Goal: Transaction & Acquisition: Purchase product/service

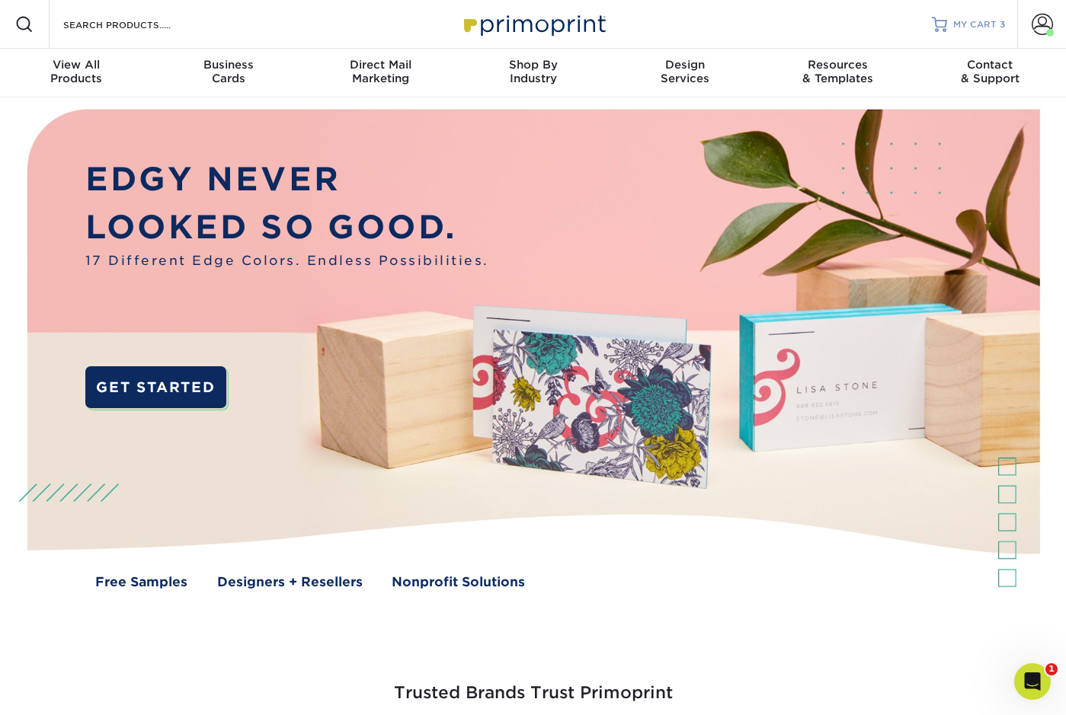
click at [987, 26] on span "MY CART" at bounding box center [974, 24] width 43 height 13
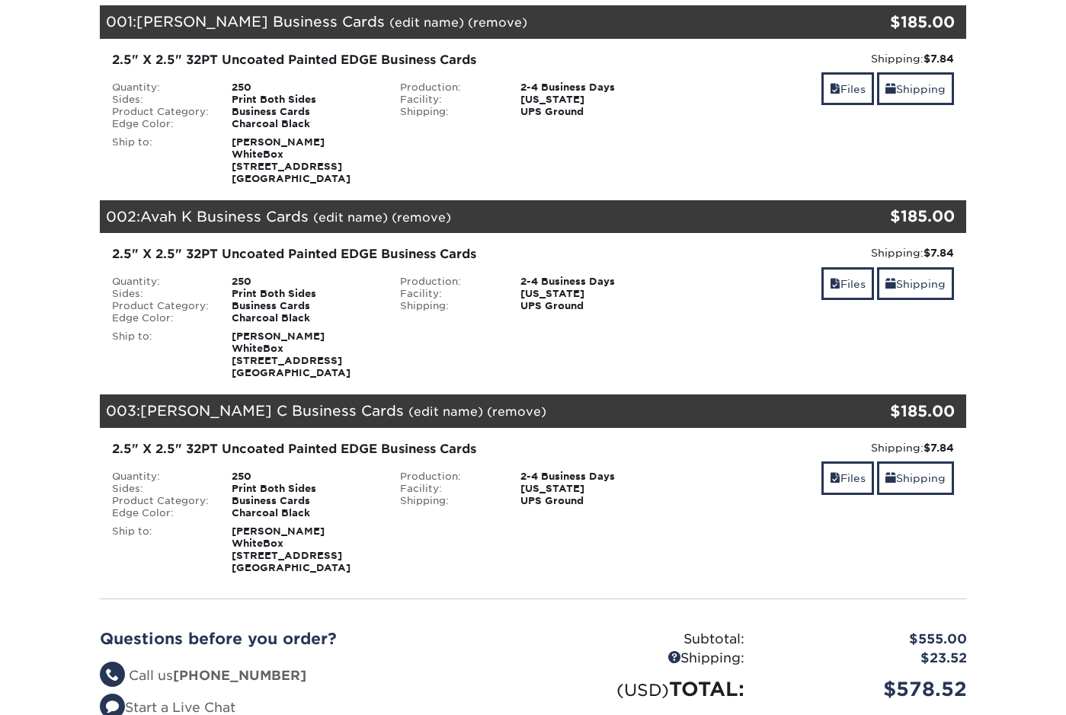
scroll to position [255, 0]
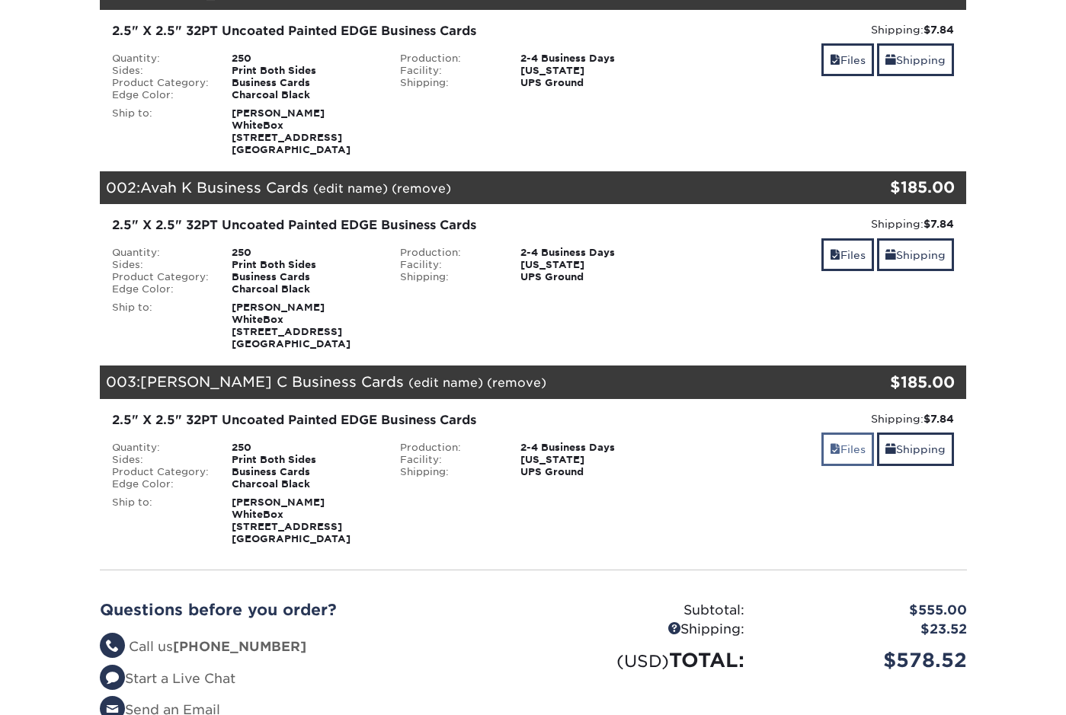
click at [849, 448] on link "Files" at bounding box center [847, 449] width 53 height 33
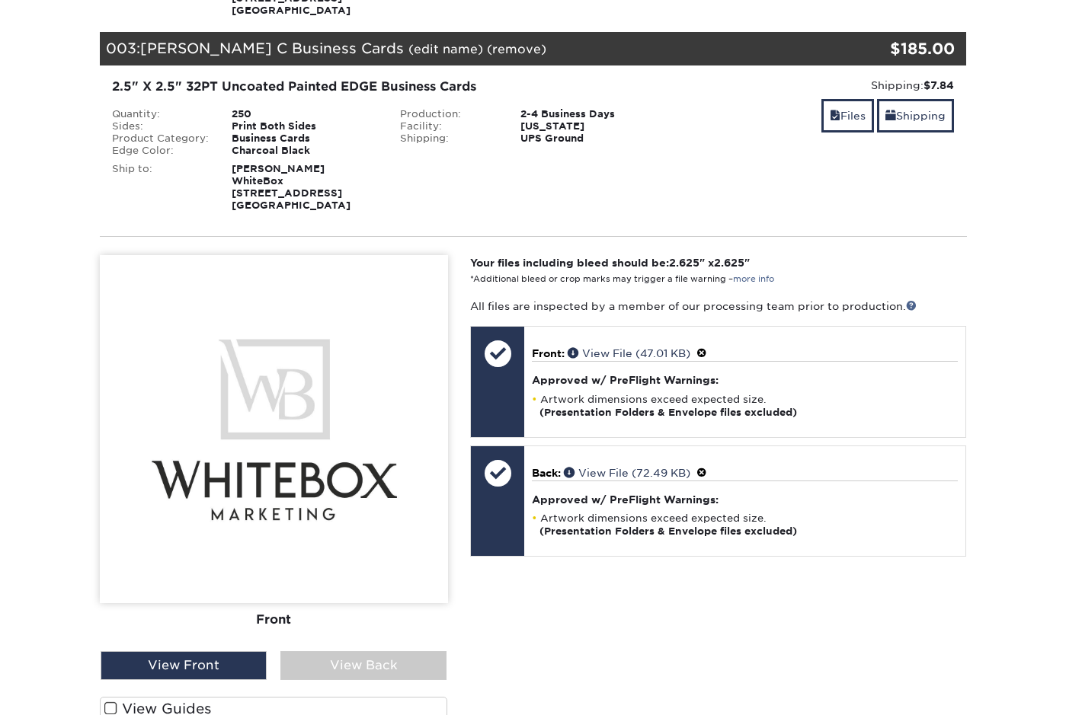
scroll to position [594, 0]
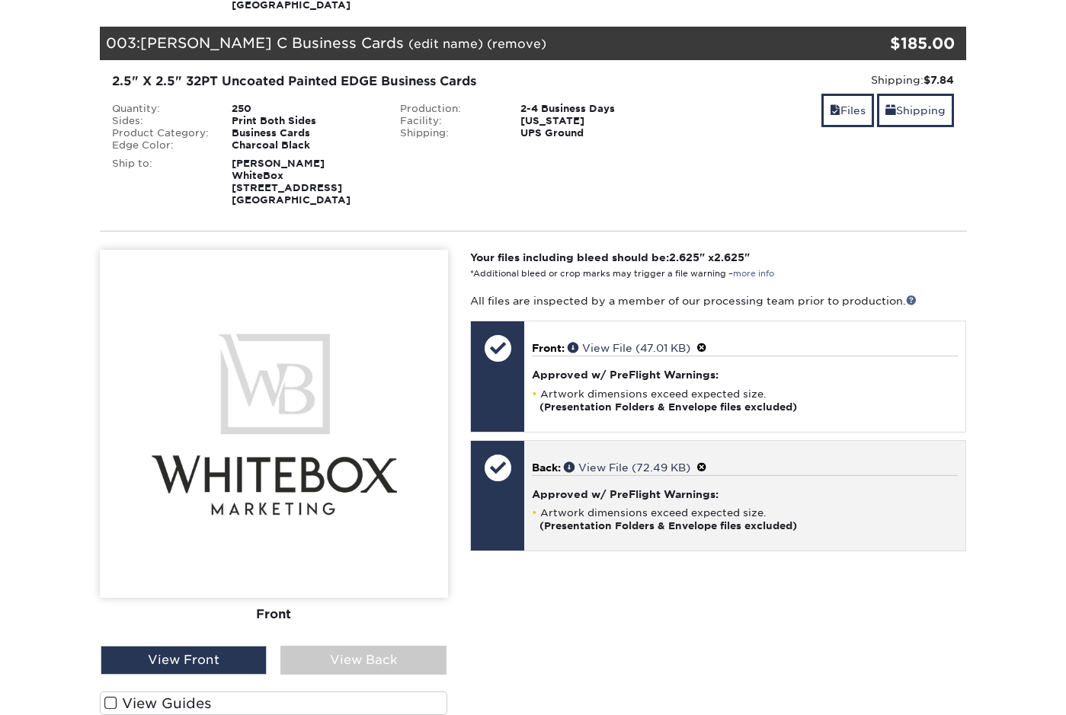
click at [504, 497] on div at bounding box center [497, 496] width 53 height 110
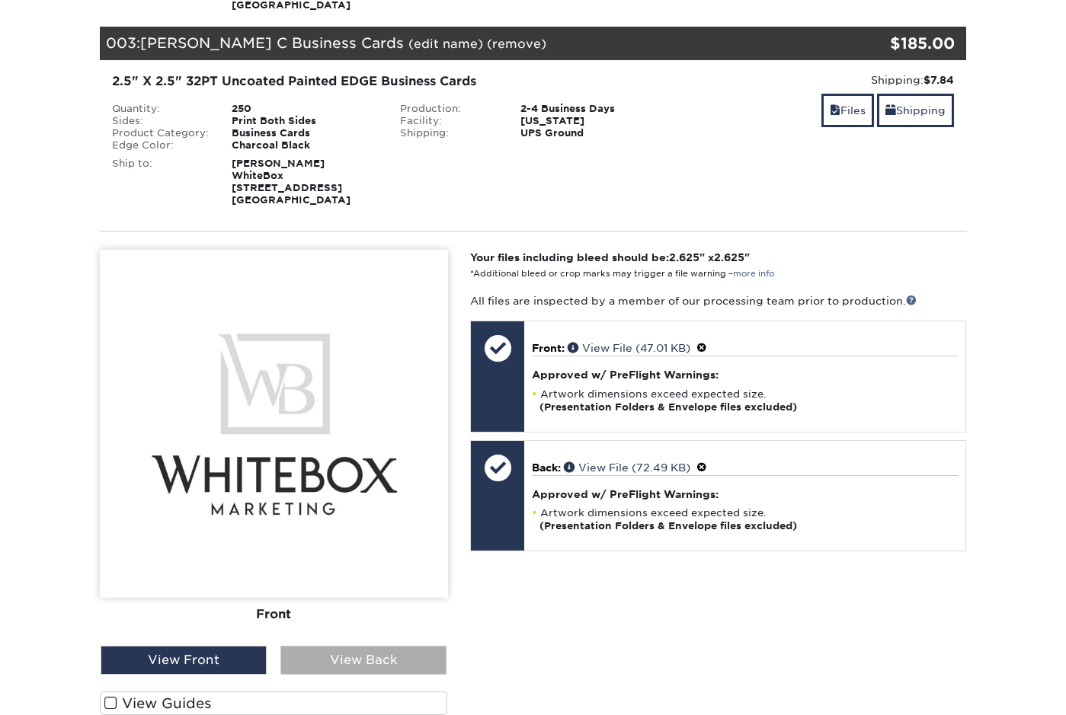
click at [391, 664] on div "View Back" at bounding box center [363, 660] width 166 height 29
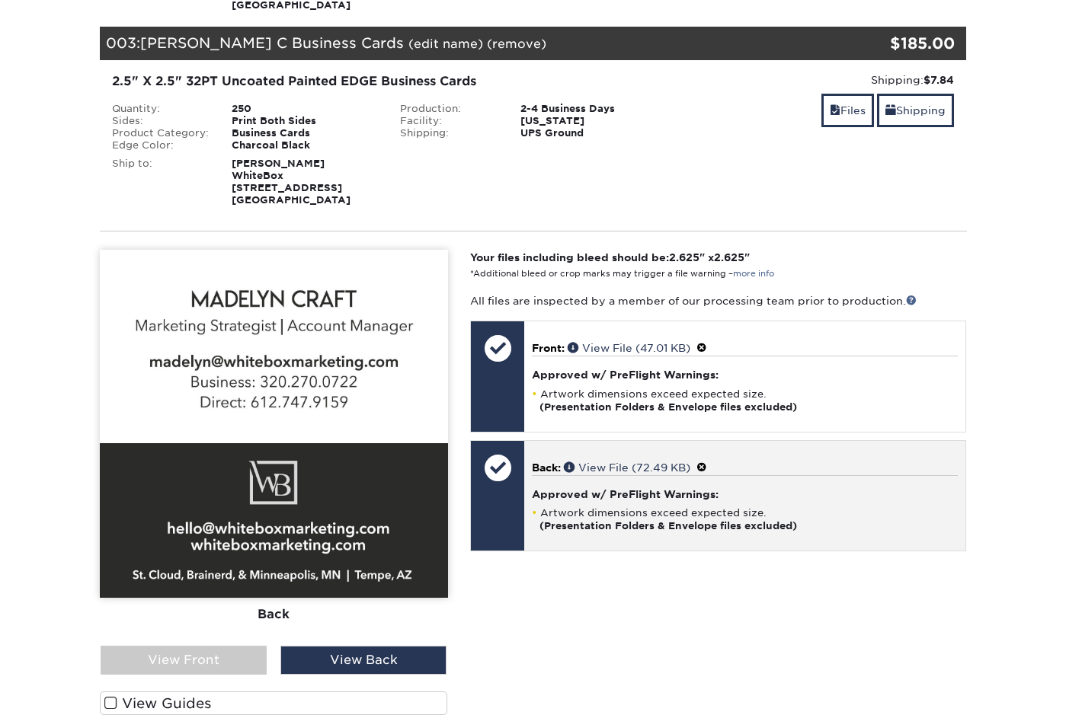
click at [523, 464] on div at bounding box center [497, 467] width 53 height 53
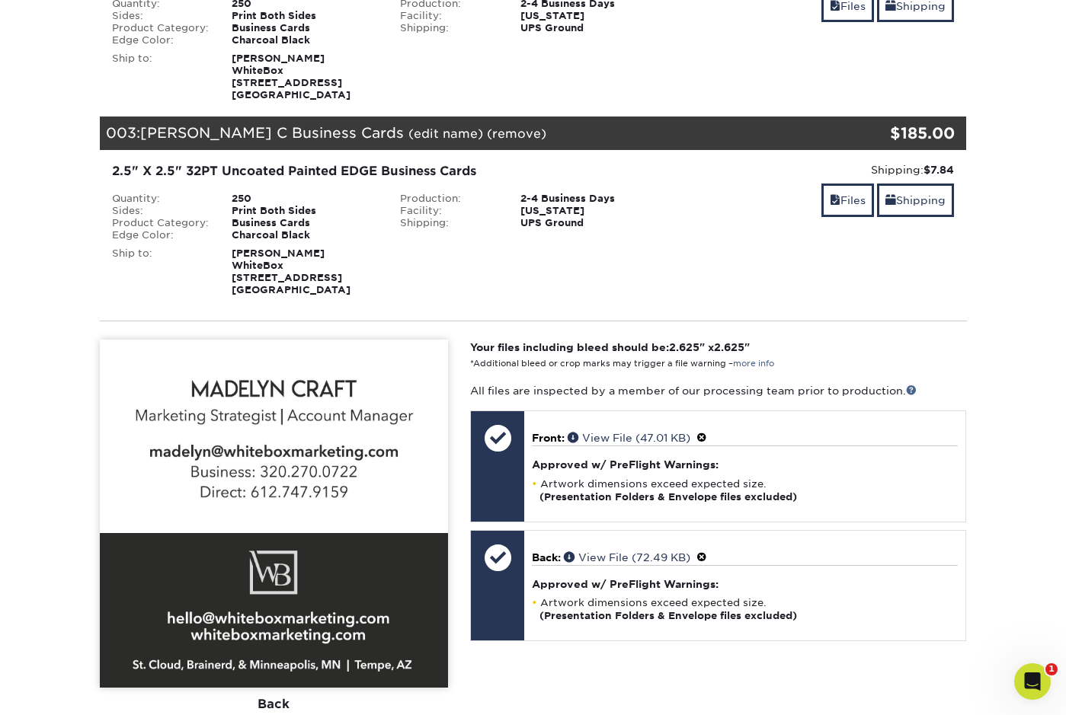
scroll to position [504, 0]
click at [838, 204] on link "Files" at bounding box center [847, 200] width 53 height 33
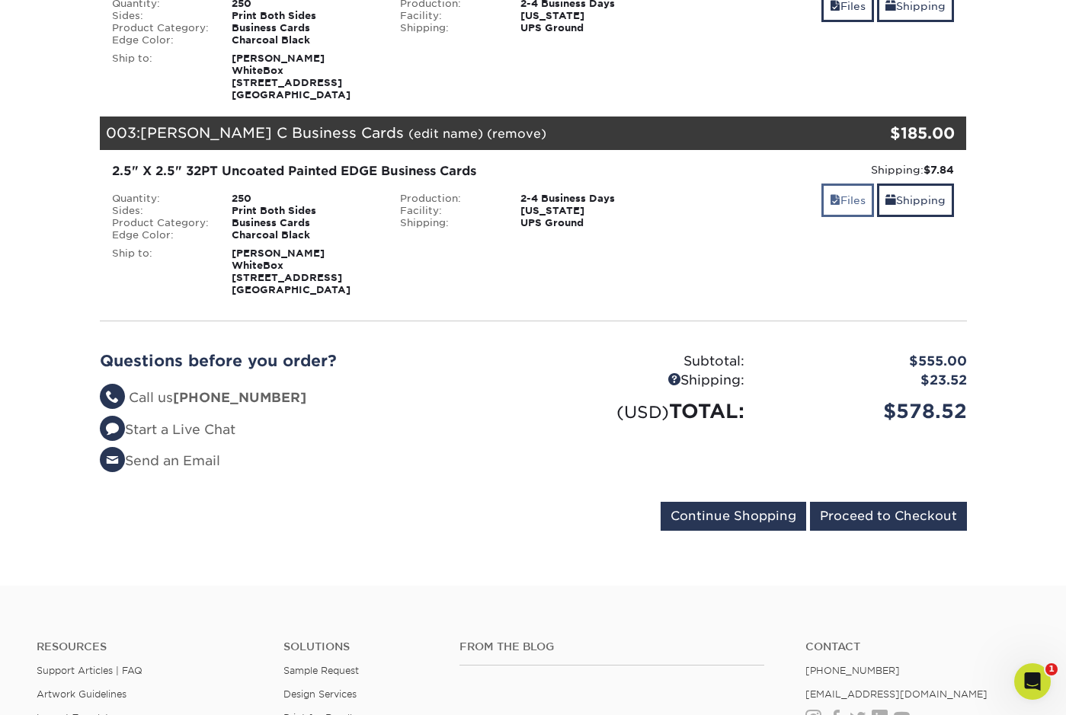
click at [838, 204] on link "Files" at bounding box center [847, 200] width 53 height 33
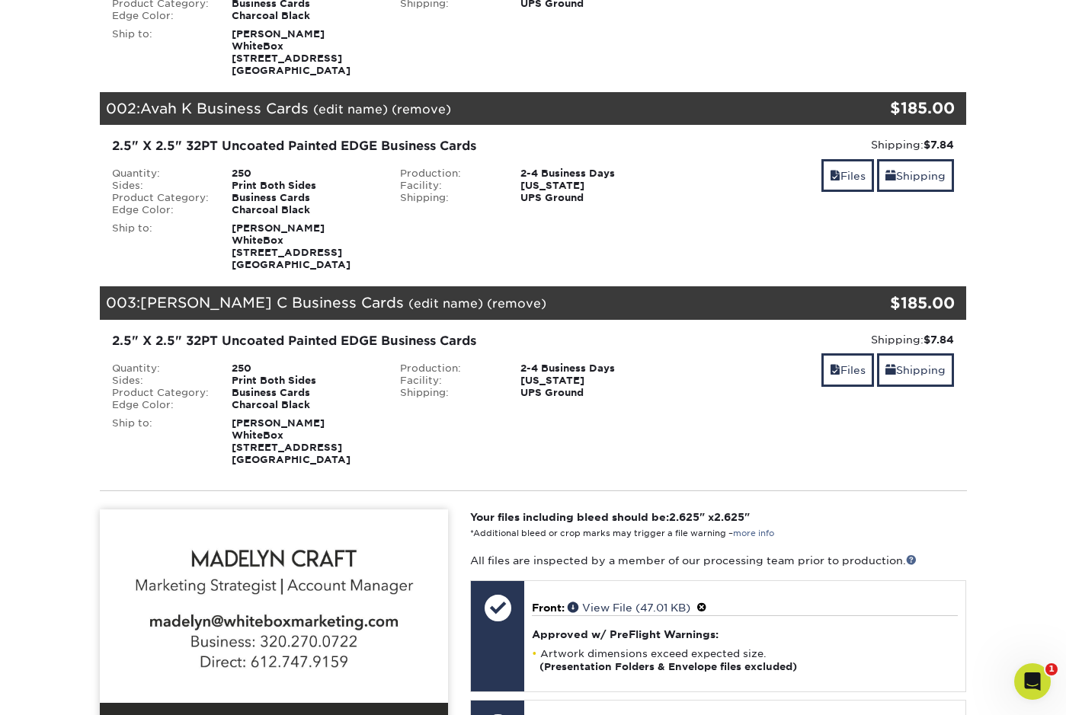
scroll to position [350, 0]
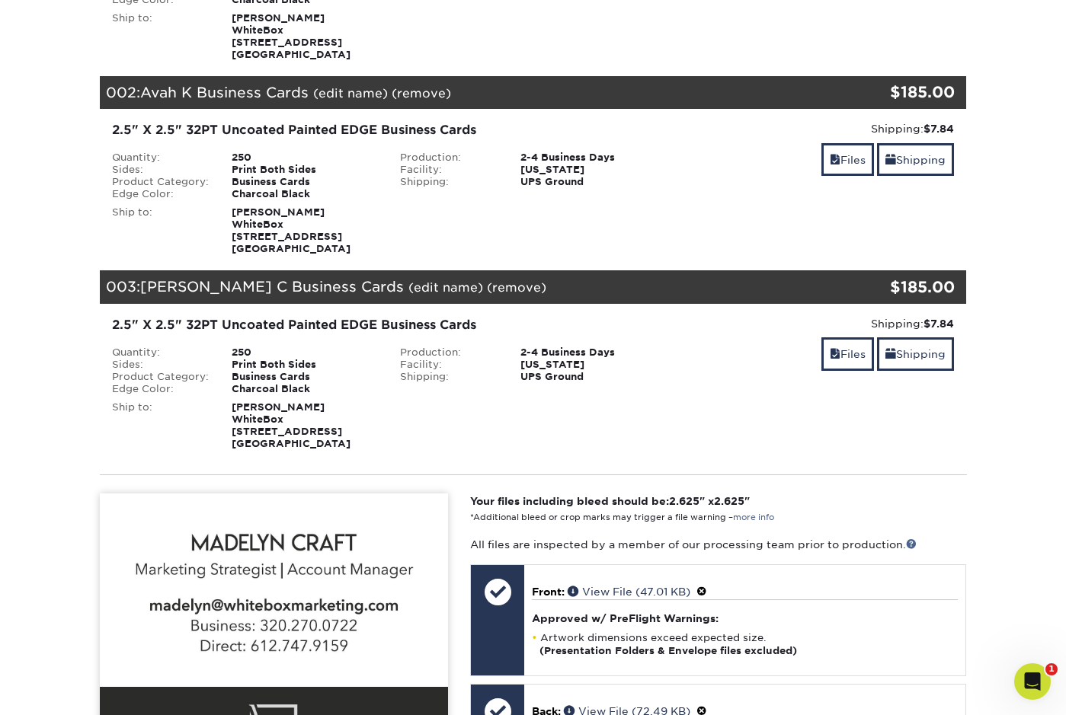
click at [283, 290] on span "[PERSON_NAME] C Business Cards" at bounding box center [272, 286] width 264 height 17
click at [279, 324] on div "2.5" X 2.5" 32PT Uncoated Painted EDGE Business Cards" at bounding box center [389, 325] width 554 height 18
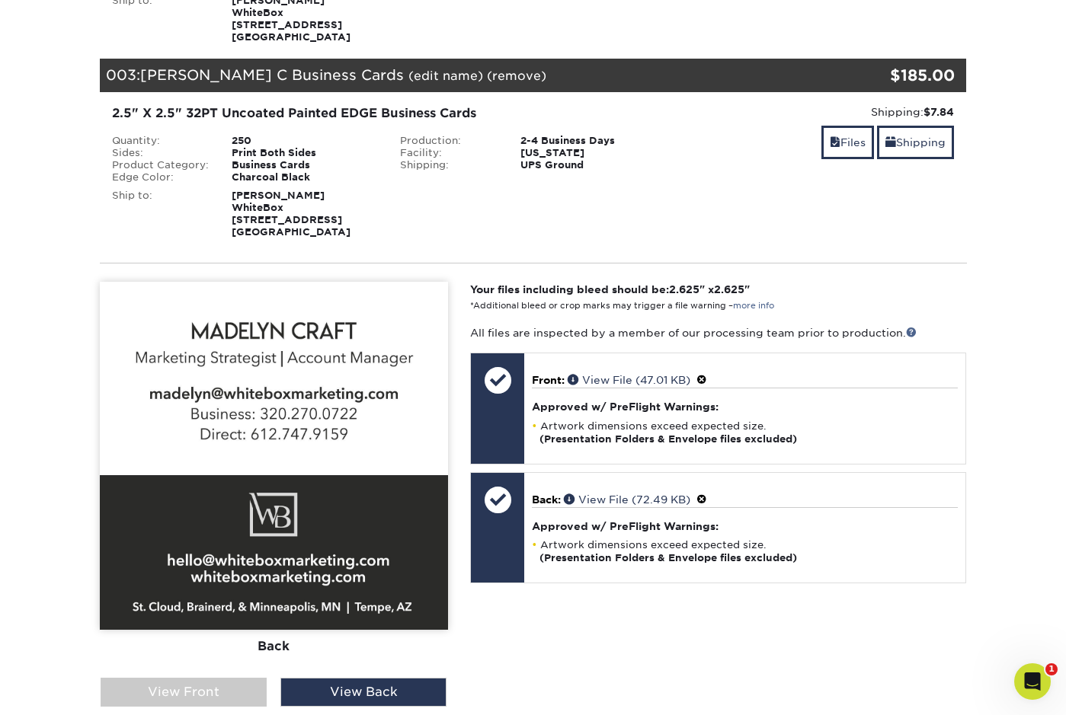
scroll to position [587, 0]
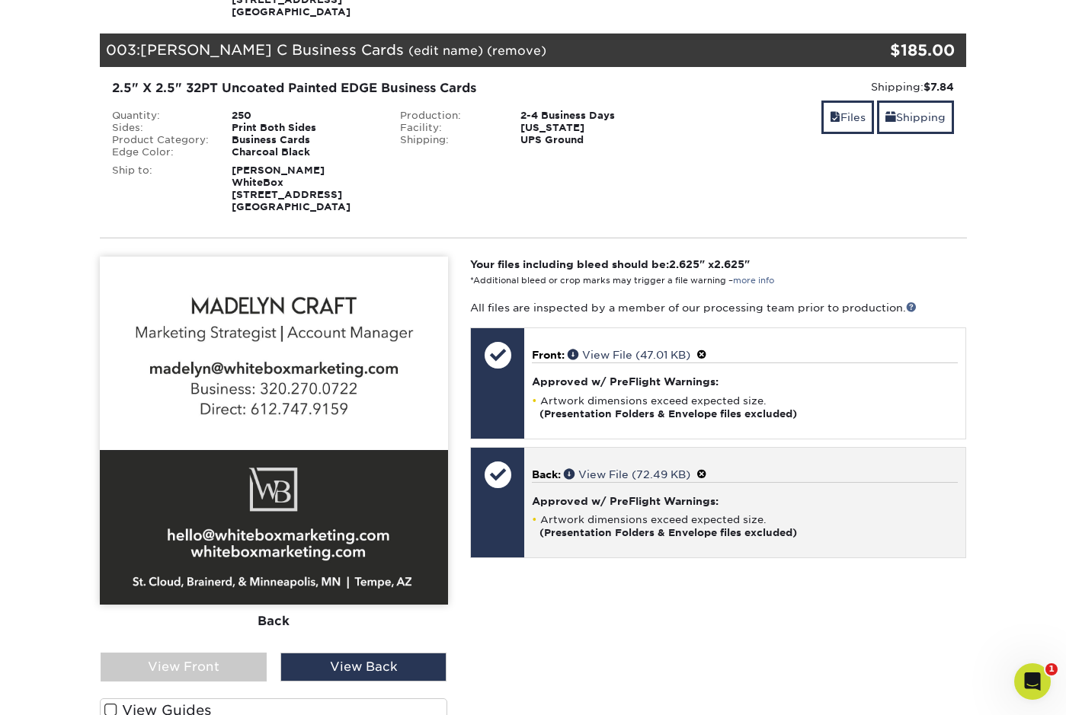
click at [543, 469] on span "Back:" at bounding box center [546, 474] width 29 height 12
click at [707, 468] on span at bounding box center [701, 474] width 11 height 12
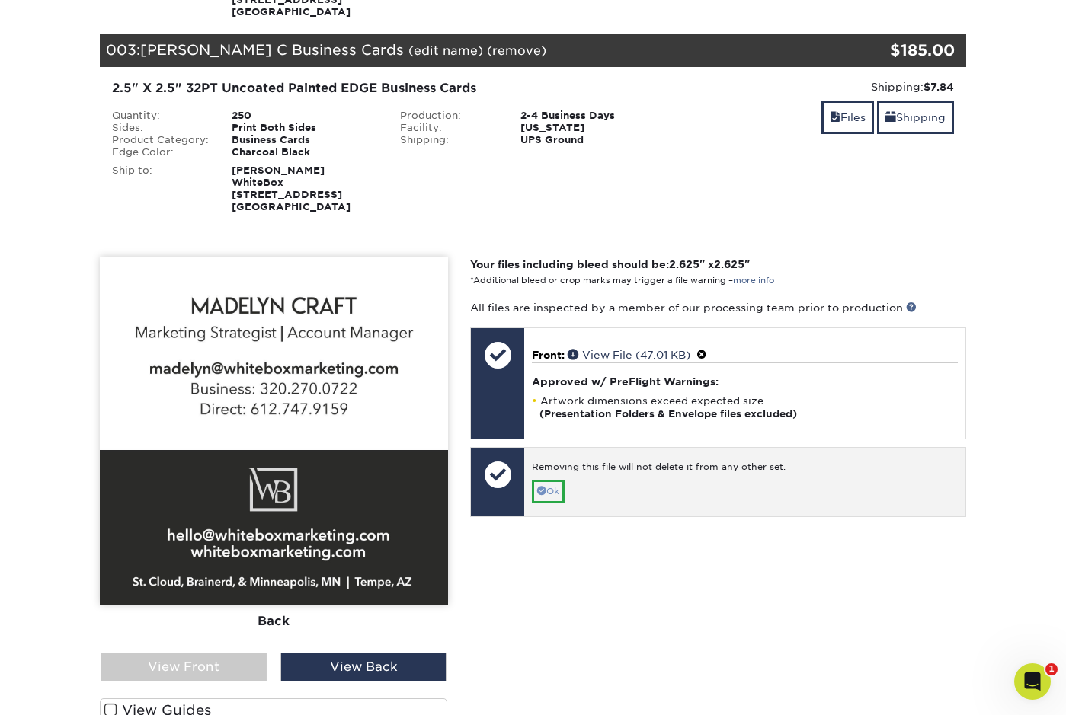
click at [553, 494] on link "Ok" at bounding box center [548, 492] width 33 height 24
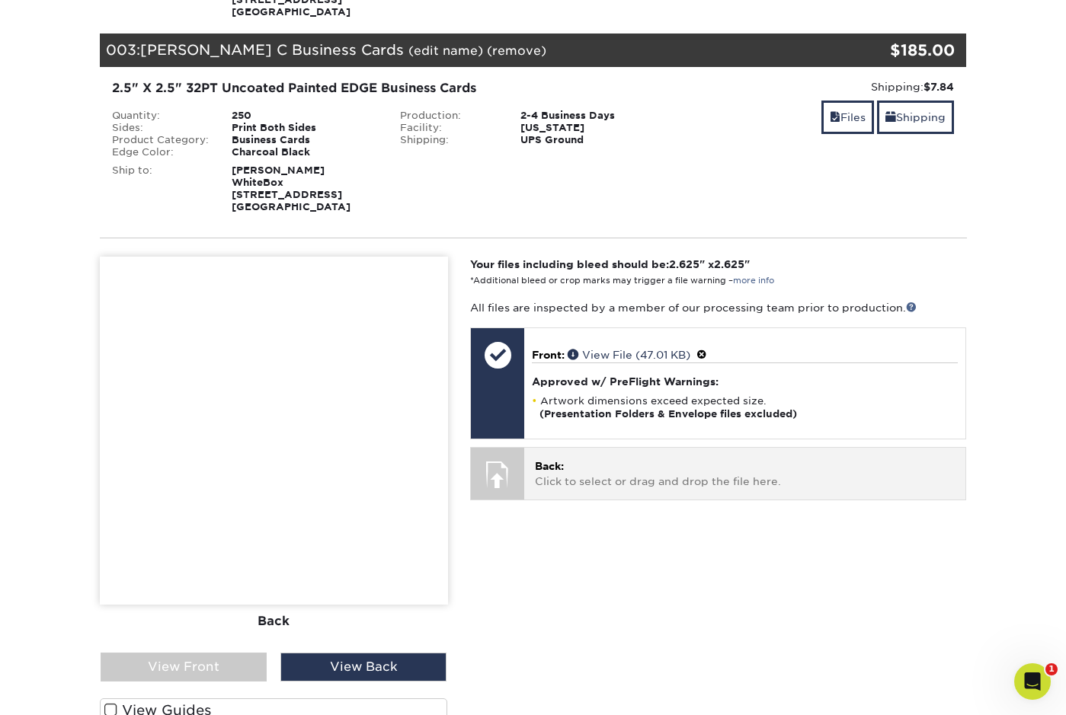
click at [510, 479] on div at bounding box center [497, 474] width 53 height 53
click at [606, 452] on div "Back: Click to select or drag and drop the file here. Choose file" at bounding box center [744, 473] width 441 height 51
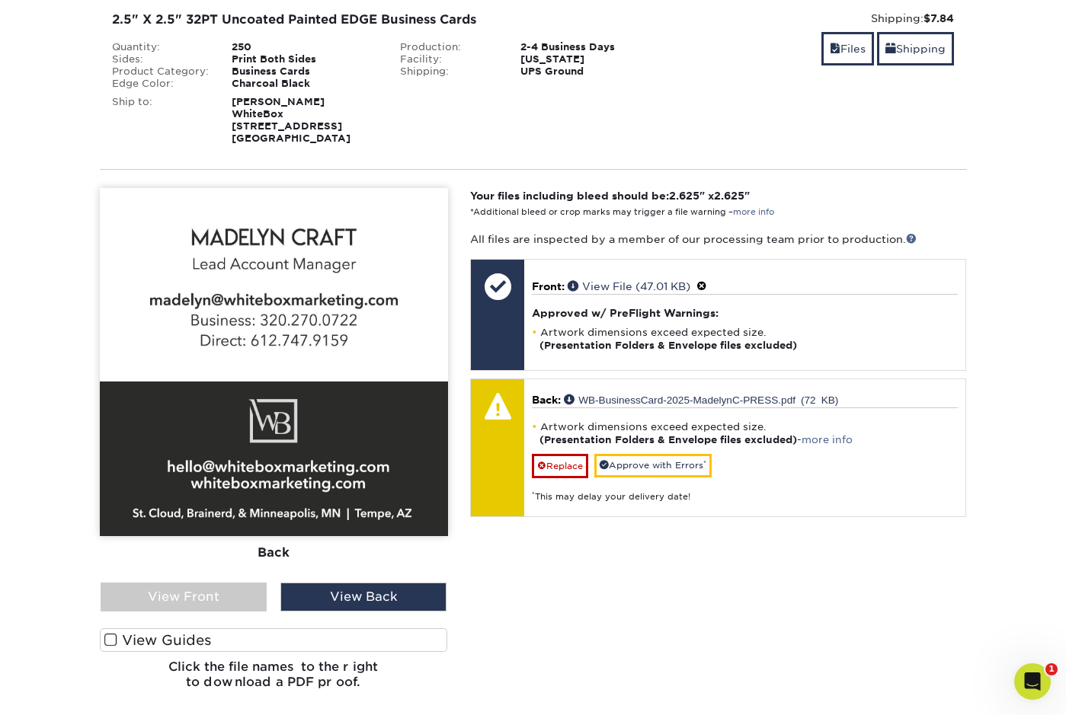
scroll to position [663, 0]
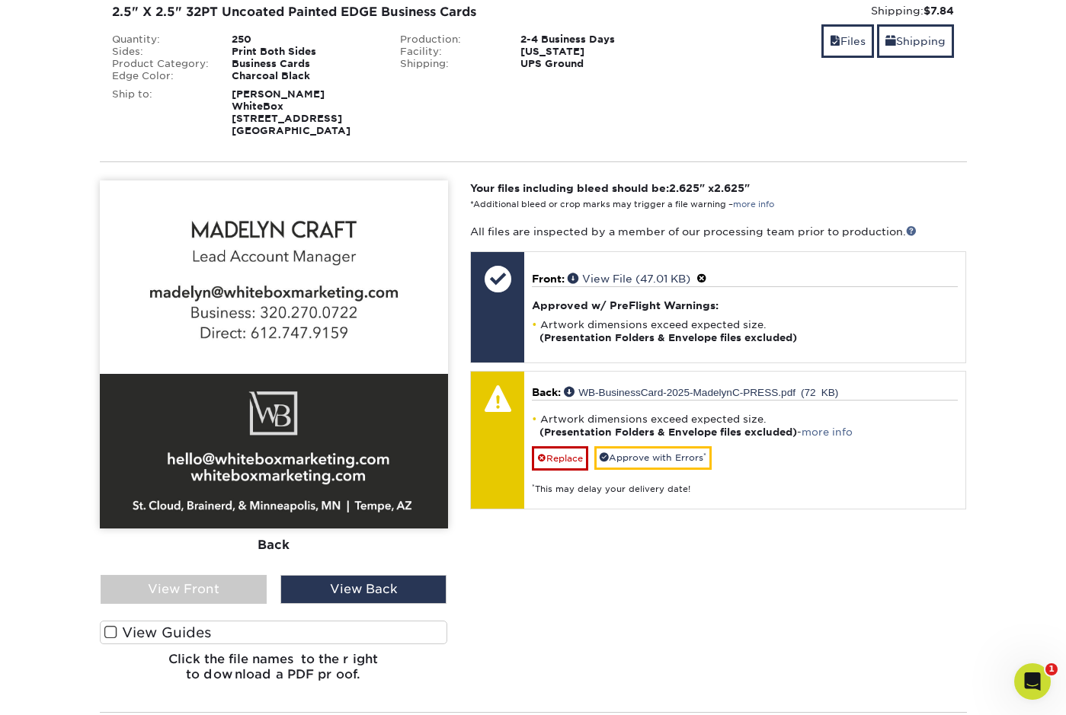
click at [111, 626] on span at bounding box center [110, 632] width 13 height 14
click at [0, 0] on input "View Guides" at bounding box center [0, 0] width 0 height 0
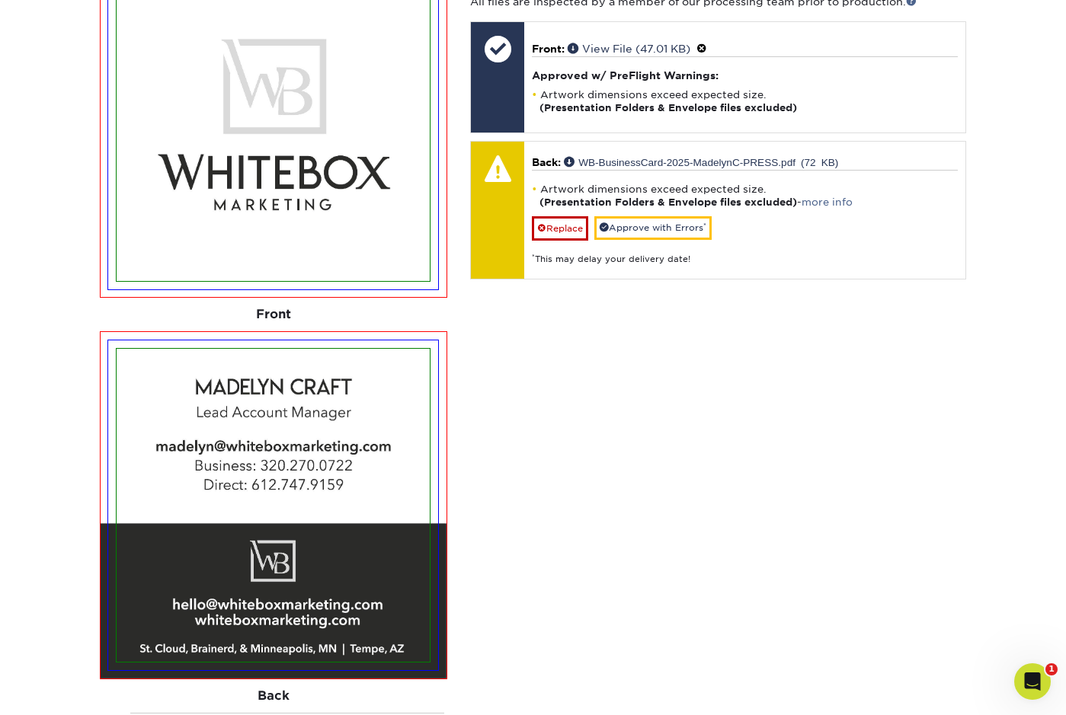
scroll to position [890, 0]
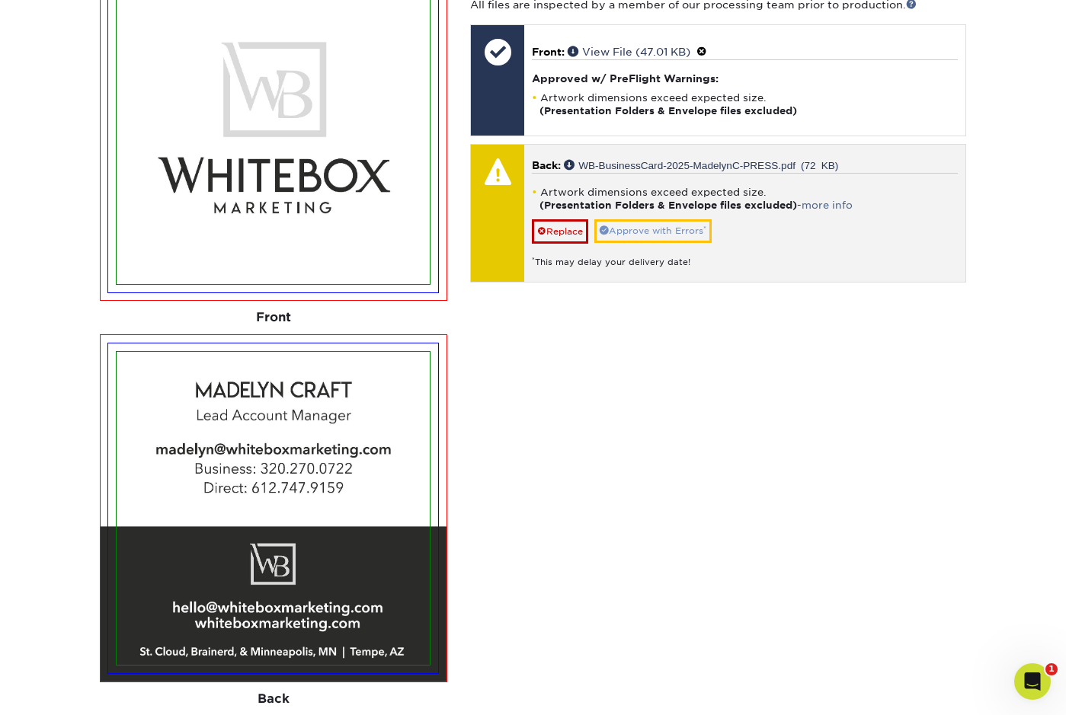
click at [676, 228] on link "Approve with Errors *" at bounding box center [652, 231] width 117 height 24
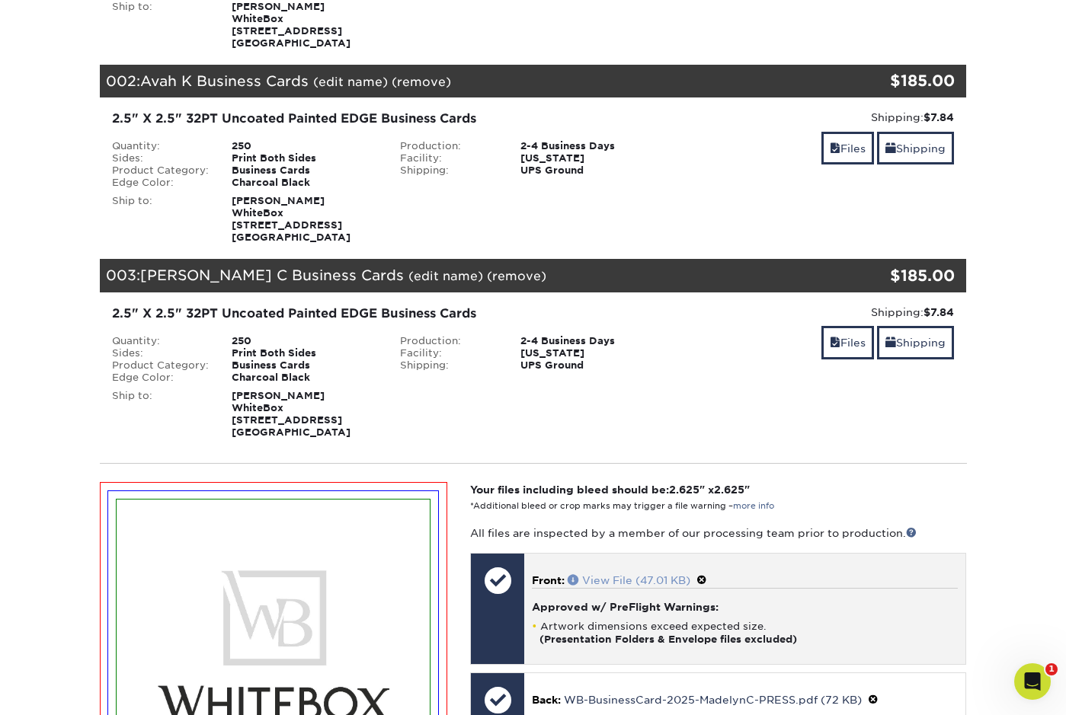
scroll to position [246, 0]
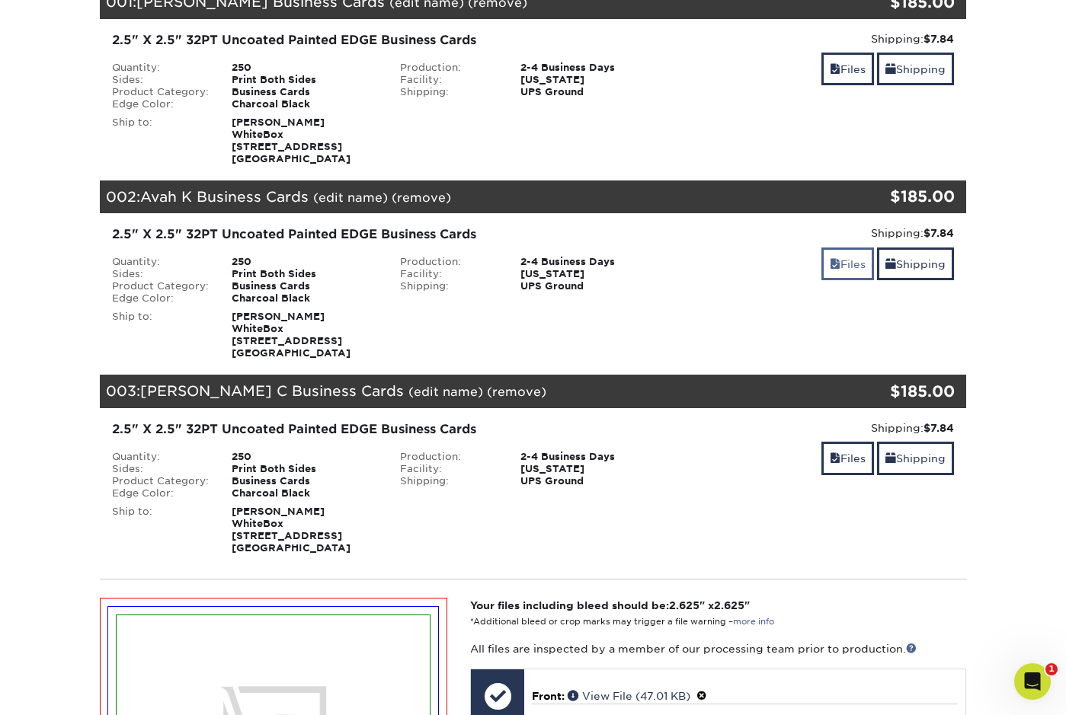
click at [837, 264] on link "Files" at bounding box center [847, 264] width 53 height 33
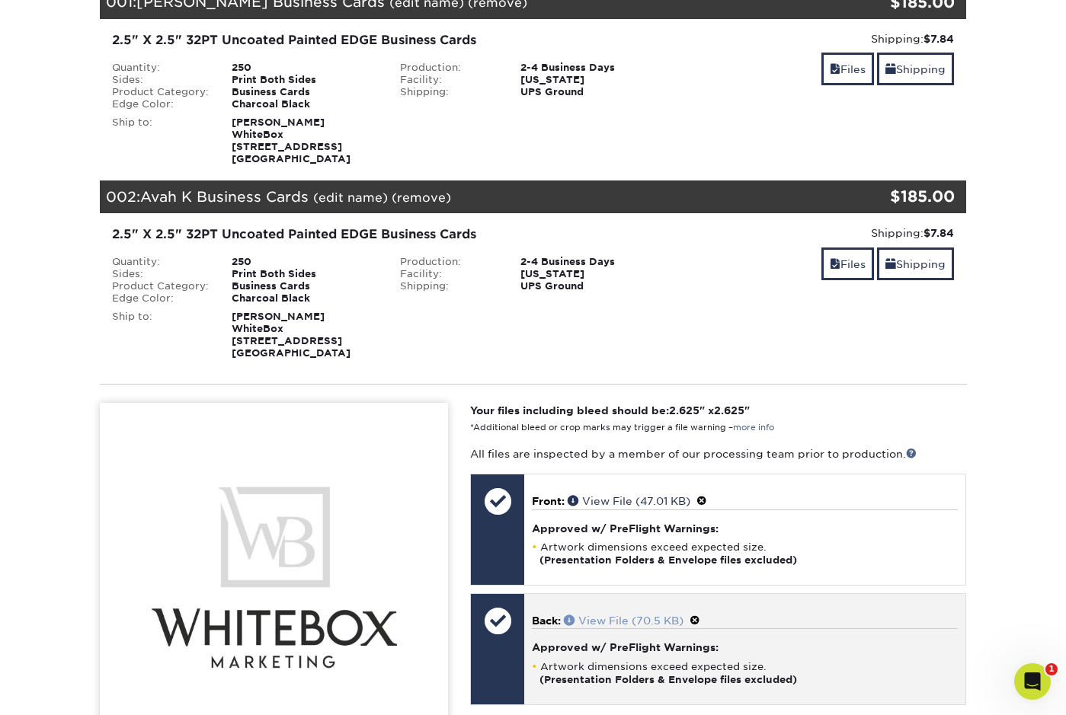
scroll to position [390, 0]
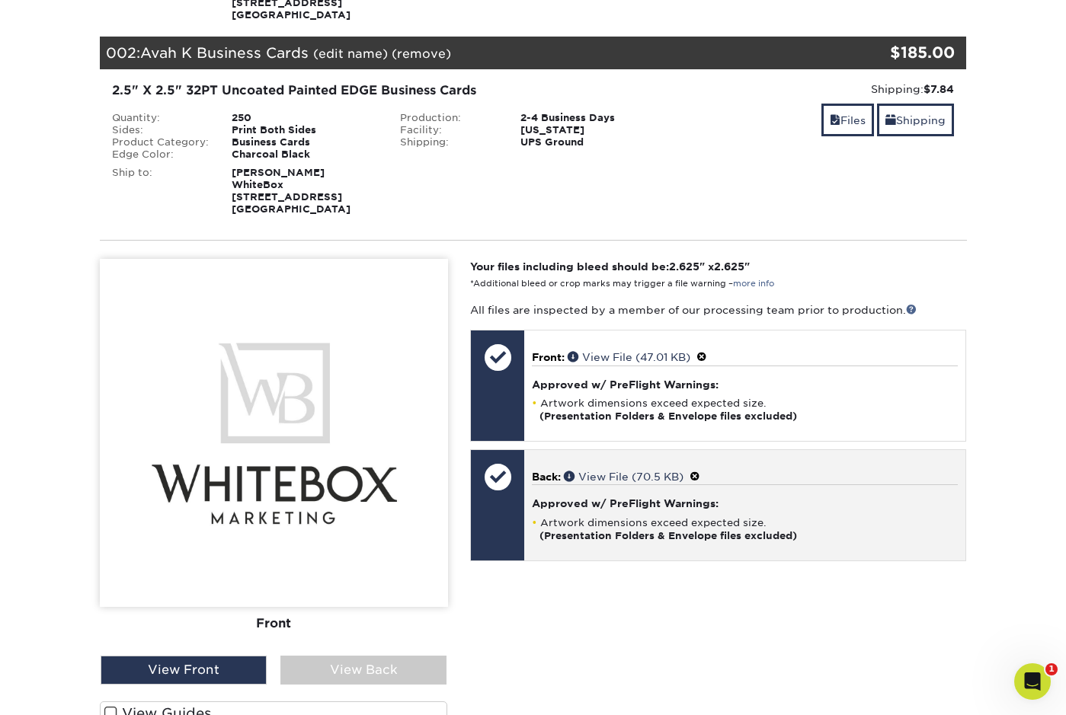
click at [494, 498] on div at bounding box center [497, 476] width 53 height 53
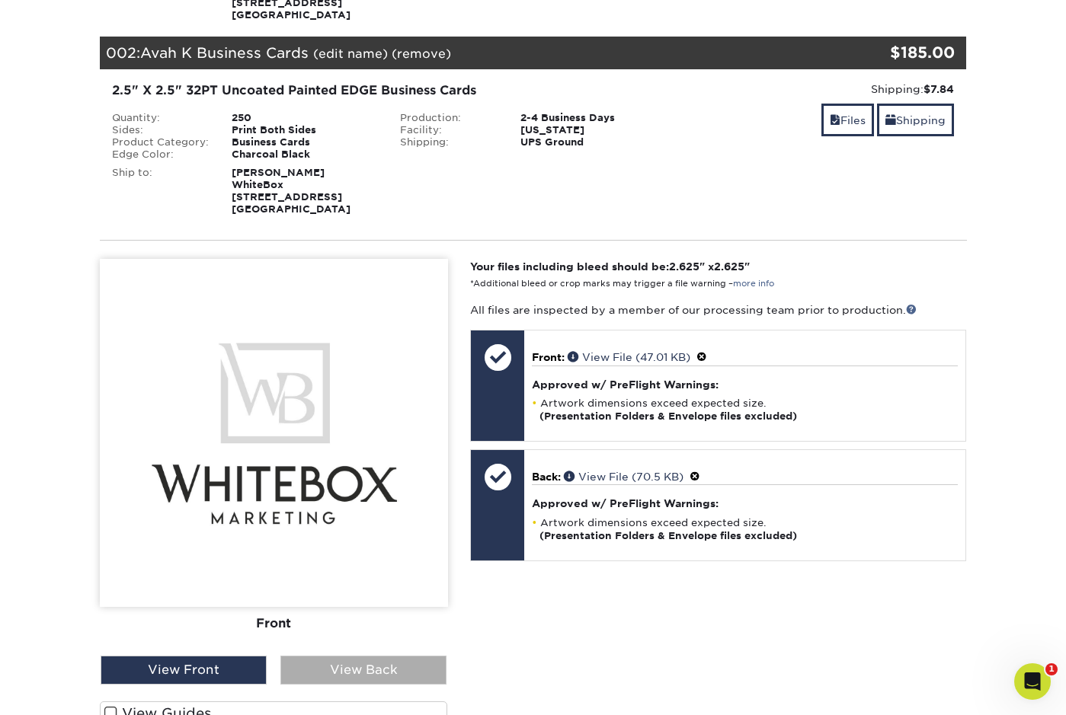
click at [327, 666] on div "View Back" at bounding box center [363, 670] width 166 height 29
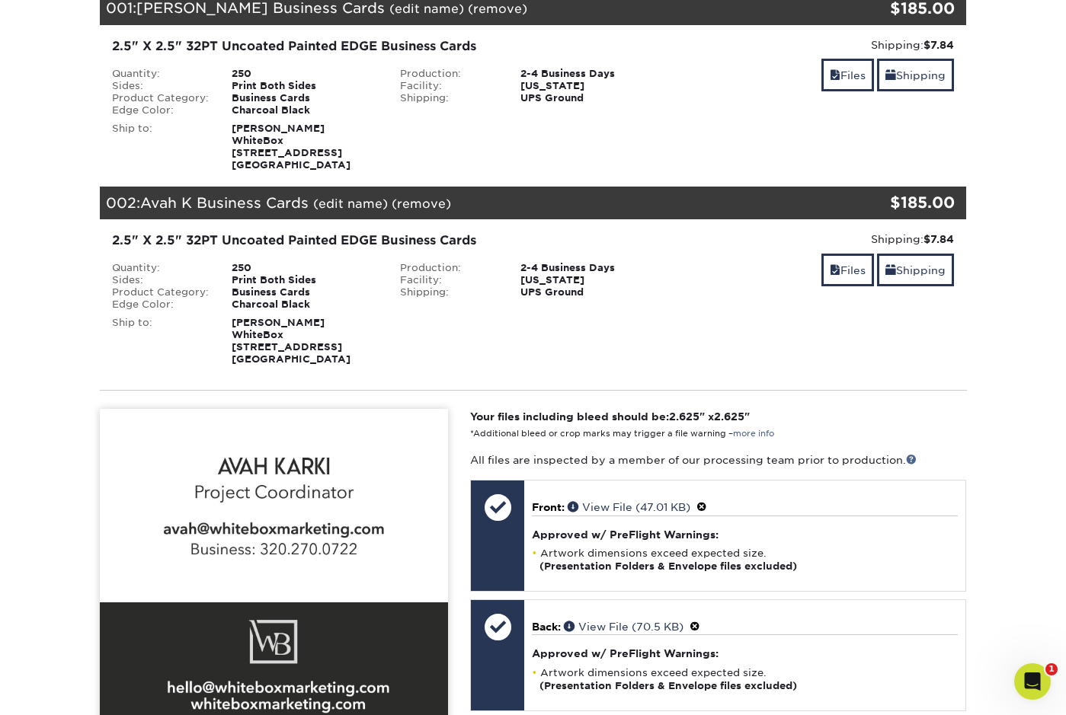
scroll to position [232, 0]
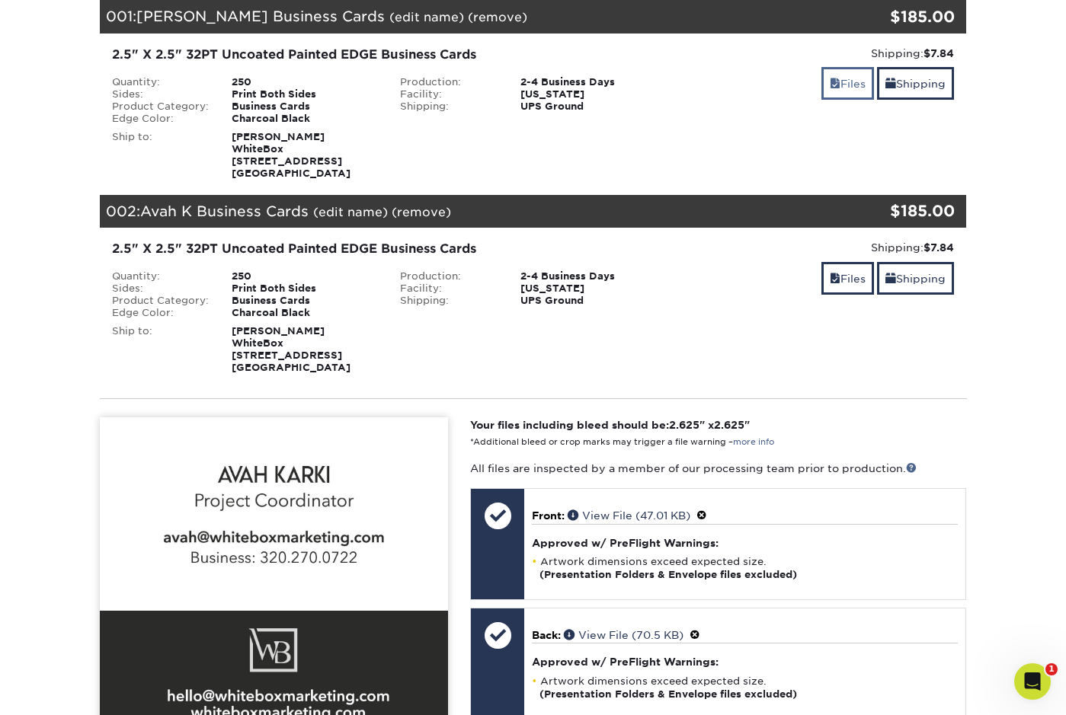
click at [831, 83] on span at bounding box center [834, 84] width 11 height 12
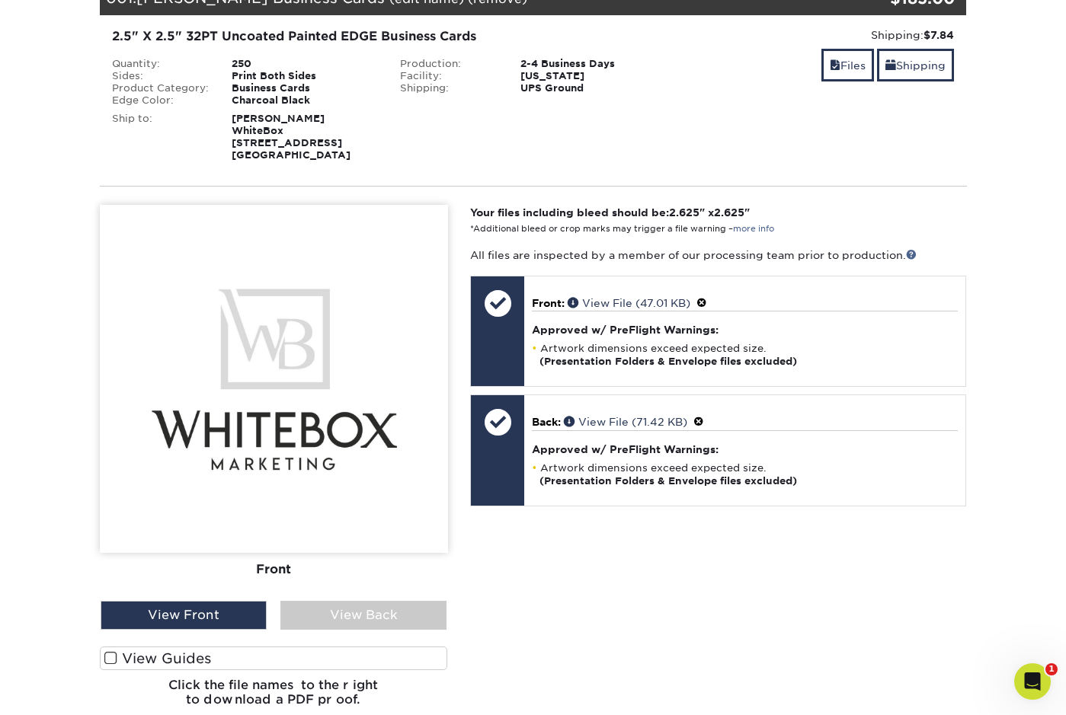
scroll to position [266, 0]
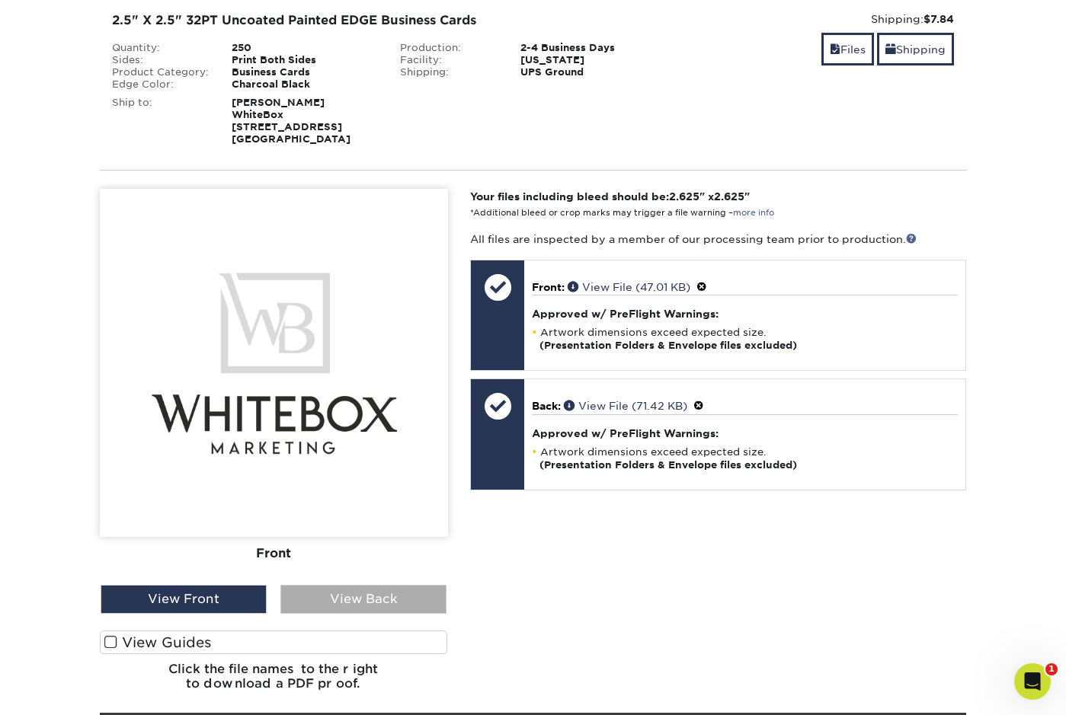
click at [340, 605] on div "View Back" at bounding box center [363, 599] width 166 height 29
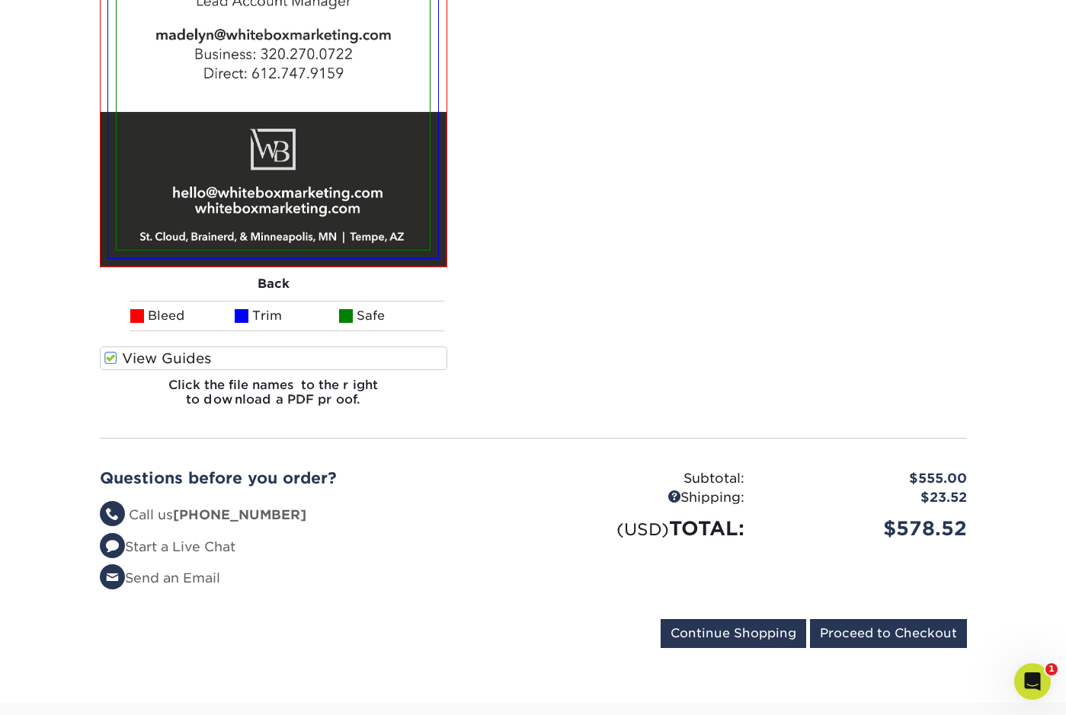
scroll to position [2414, 0]
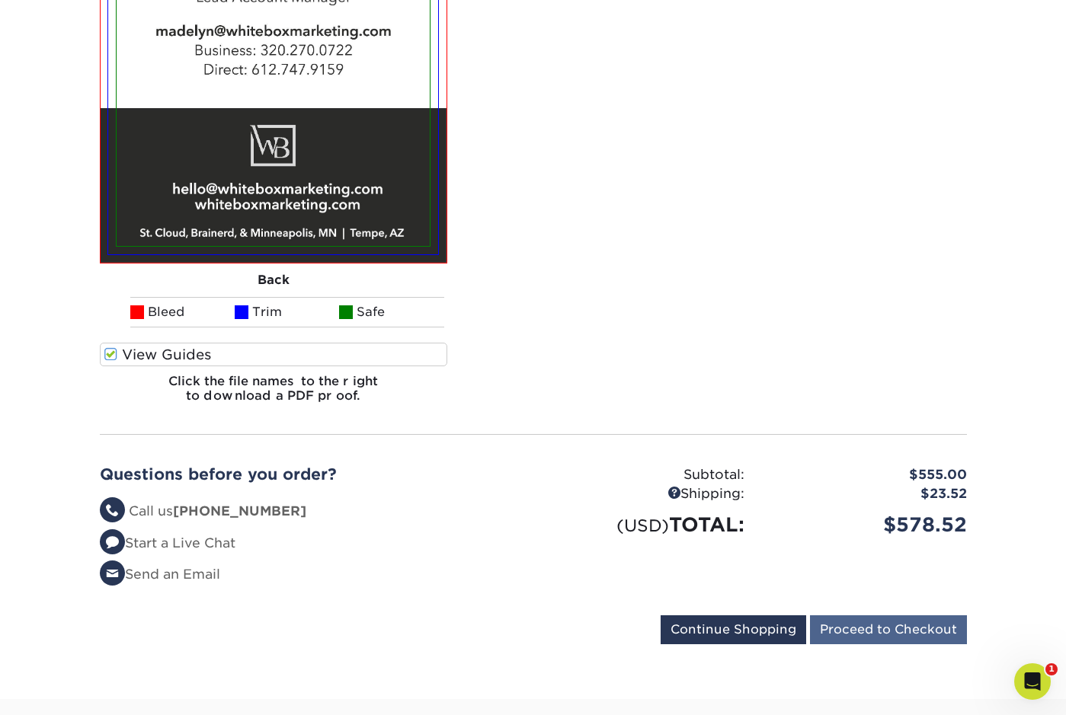
click at [891, 631] on input "Proceed to Checkout" at bounding box center [888, 629] width 157 height 29
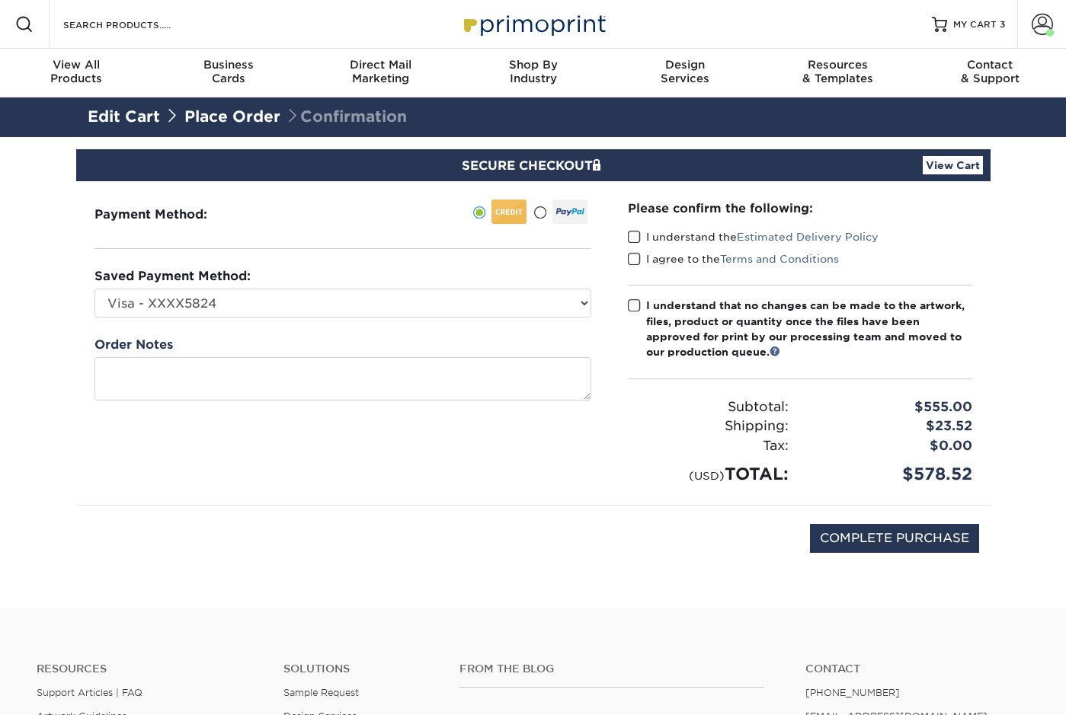
click at [626, 239] on div "Please confirm the following: I understand the Estimated Delivery Policy I agre…" at bounding box center [799, 343] width 381 height 324
click at [632, 258] on span at bounding box center [634, 259] width 13 height 14
click at [0, 0] on input "I agree to the Terms and Conditions" at bounding box center [0, 0] width 0 height 0
click at [632, 241] on span at bounding box center [634, 237] width 13 height 14
click at [0, 0] on input "I understand the Estimated Delivery Policy" at bounding box center [0, 0] width 0 height 0
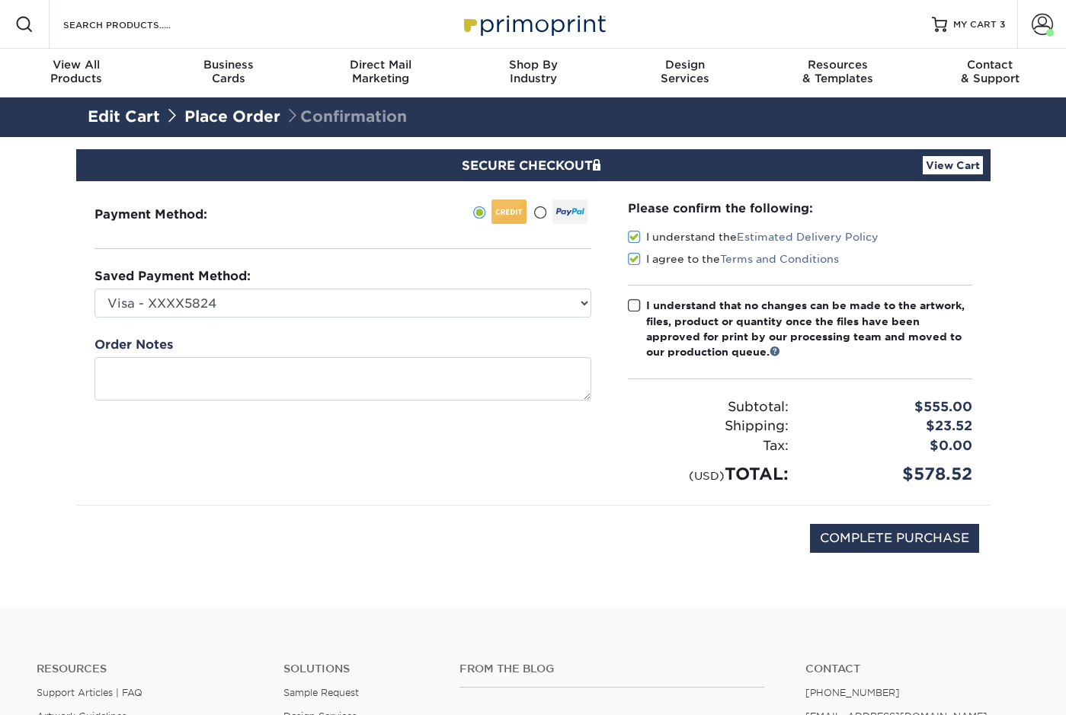
click at [634, 302] on span at bounding box center [634, 306] width 13 height 14
click at [0, 0] on input "I understand that no changes can be made to the artwork, files, product or quan…" at bounding box center [0, 0] width 0 height 0
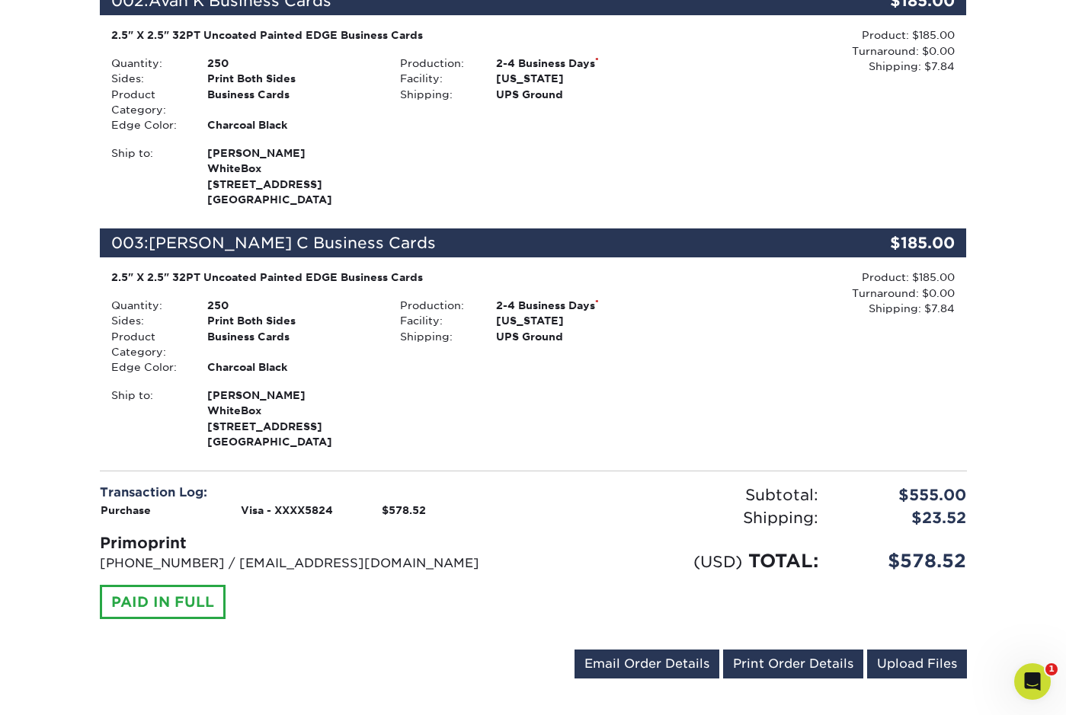
scroll to position [717, 0]
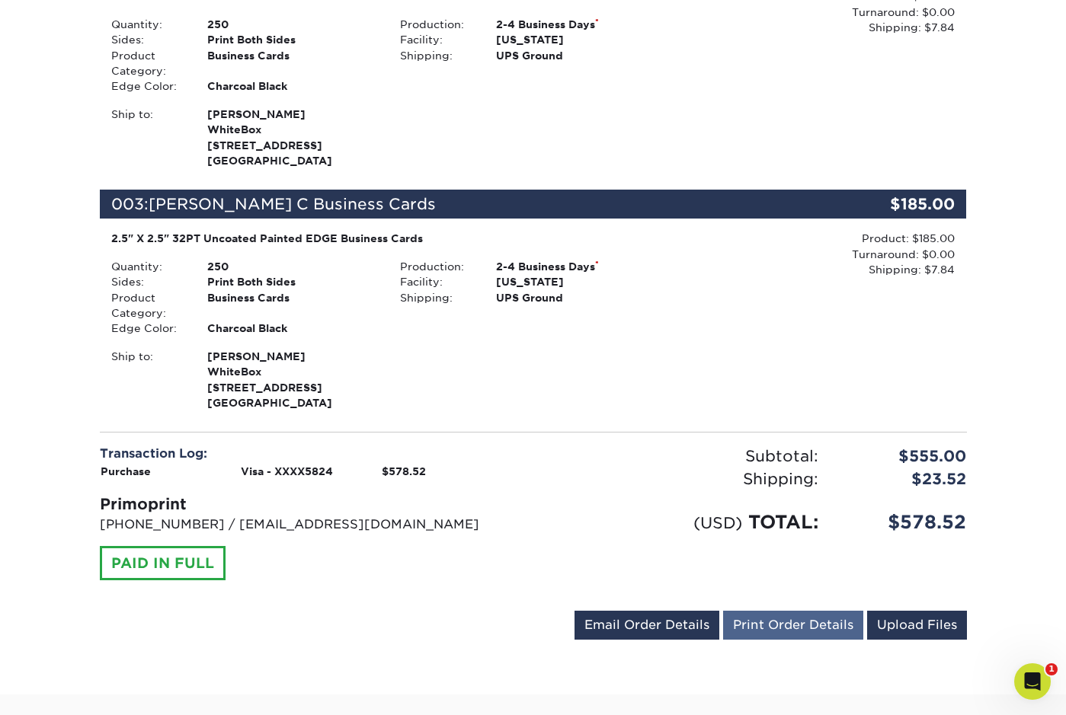
click at [791, 612] on link "Print Order Details" at bounding box center [793, 625] width 140 height 29
click at [791, 611] on link "Print Order Details" at bounding box center [793, 625] width 140 height 29
